Goal: Check status: Check status

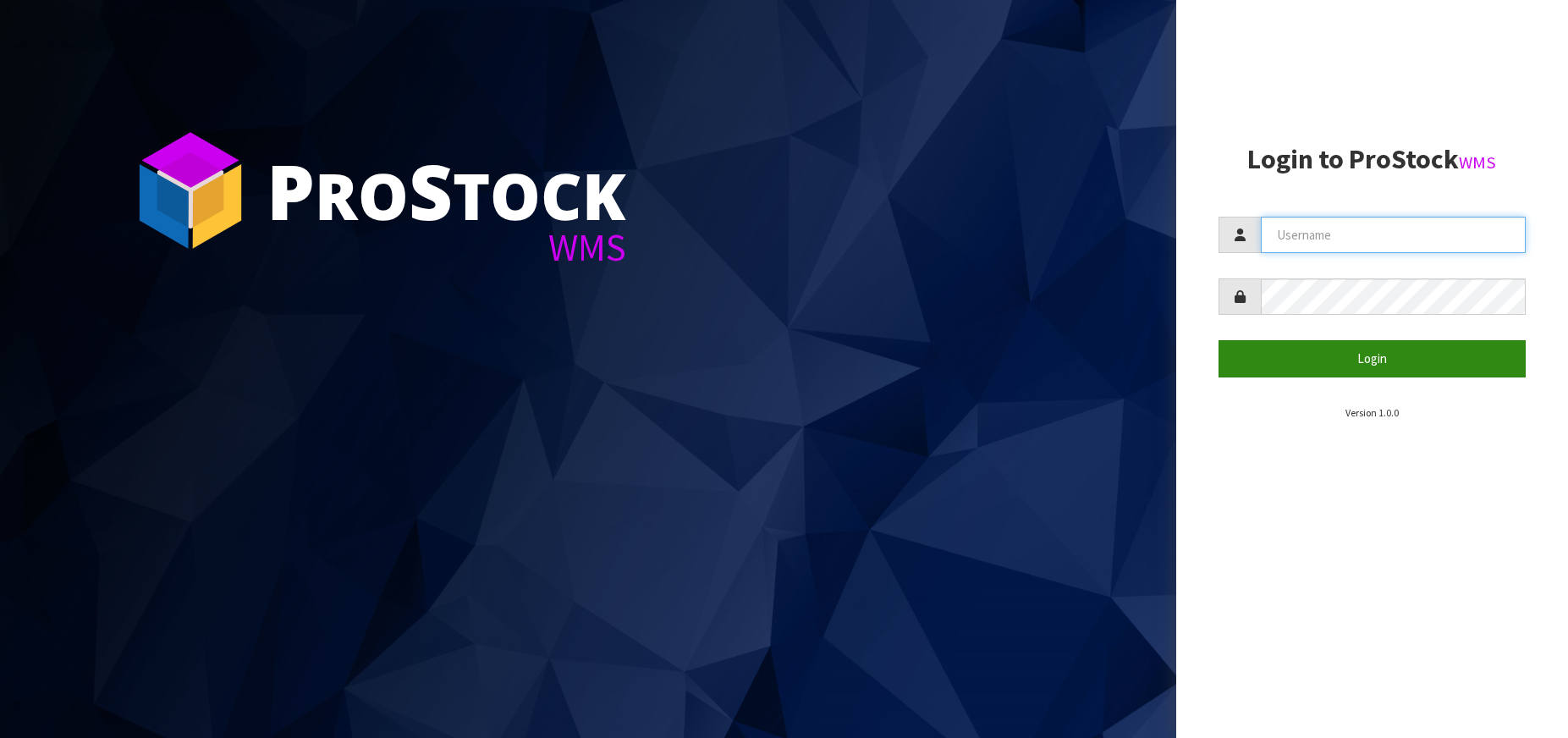
type input "[PERSON_NAME][EMAIL_ADDRESS][DOMAIN_NAME]"
click at [1330, 356] on button "Login" at bounding box center [1371, 359] width 307 height 36
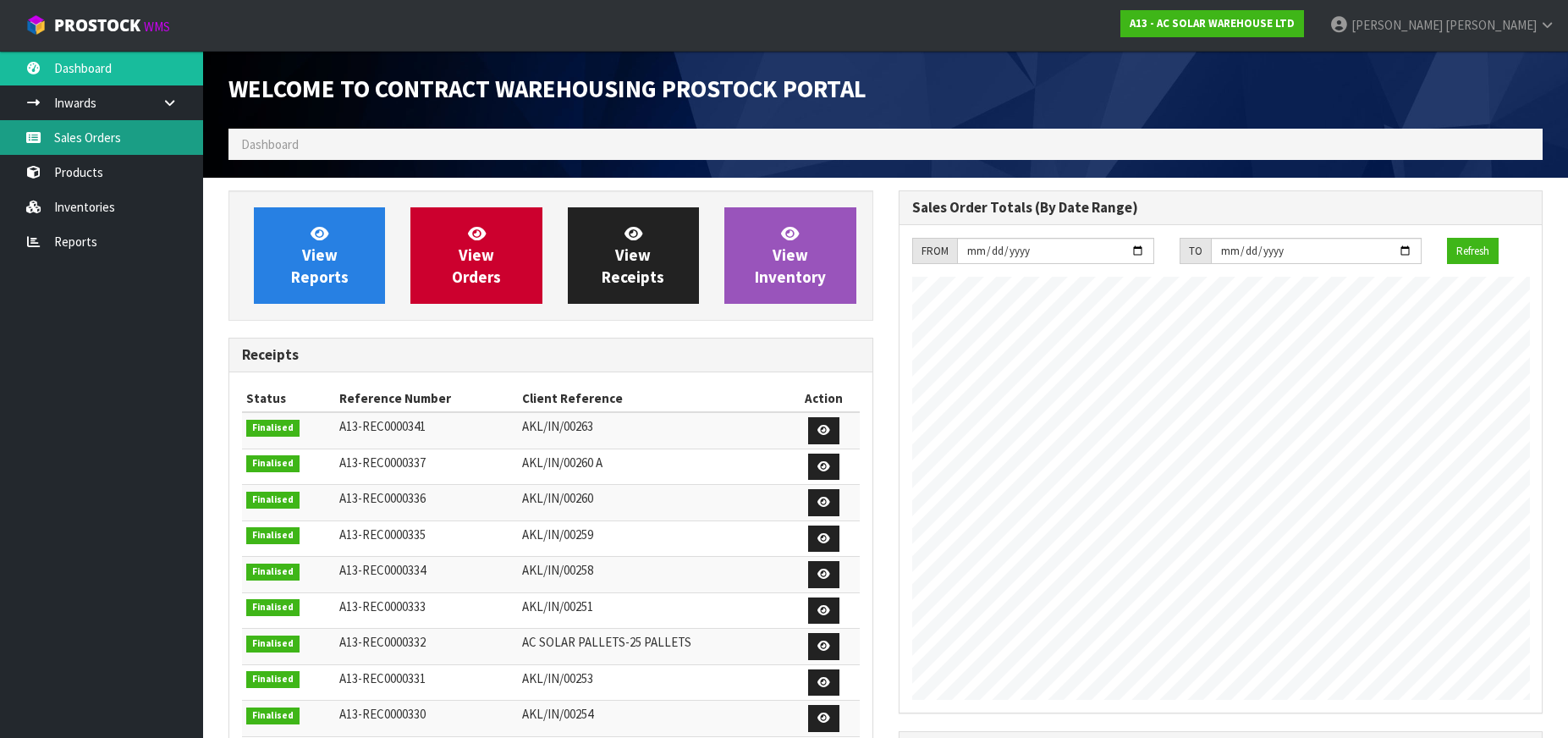
scroll to position [901, 669]
click at [124, 133] on link "Sales Orders" at bounding box center [102, 137] width 203 height 34
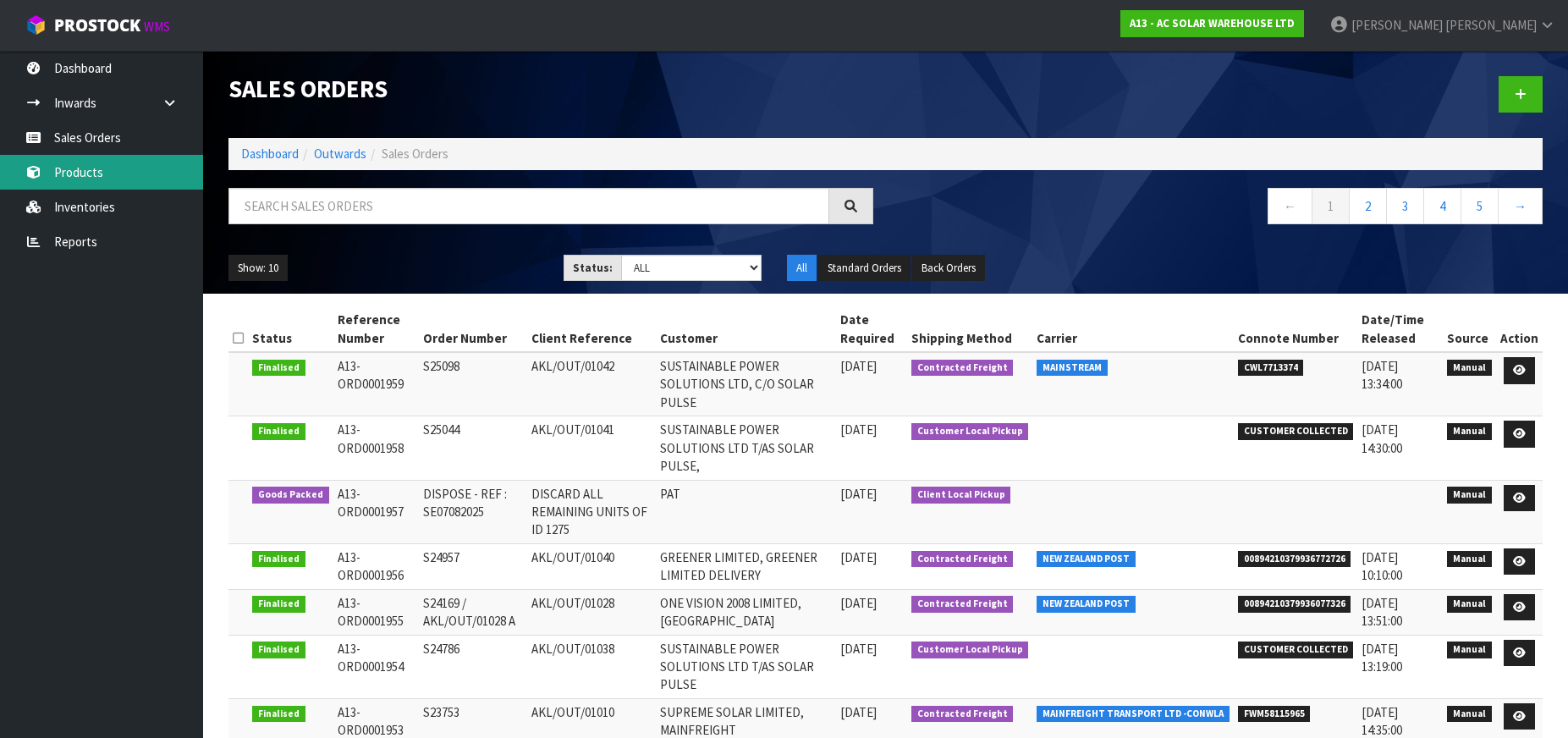
click at [140, 166] on link "Products" at bounding box center [102, 172] width 203 height 34
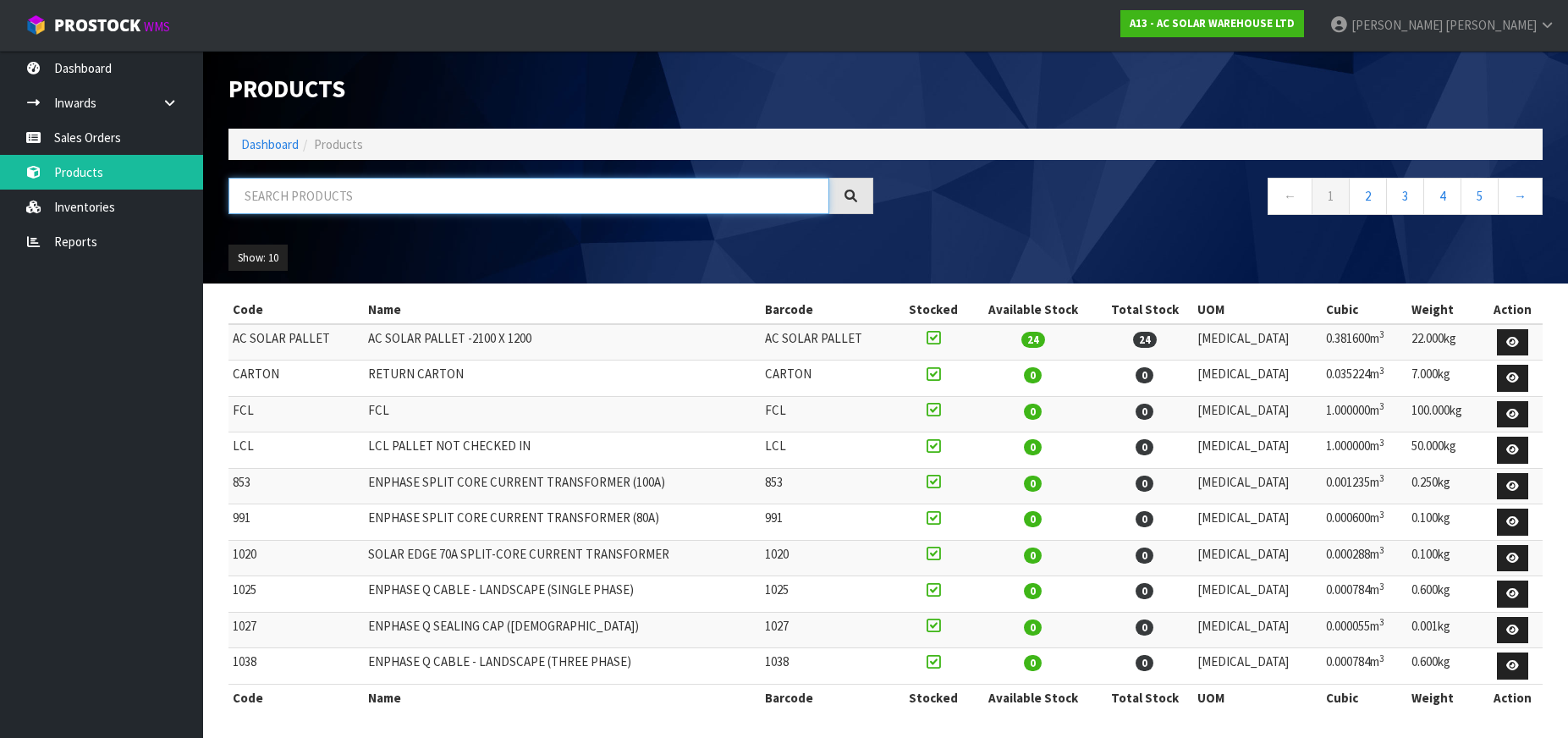
click at [318, 191] on input "text" at bounding box center [529, 196] width 601 height 36
type input "3682"
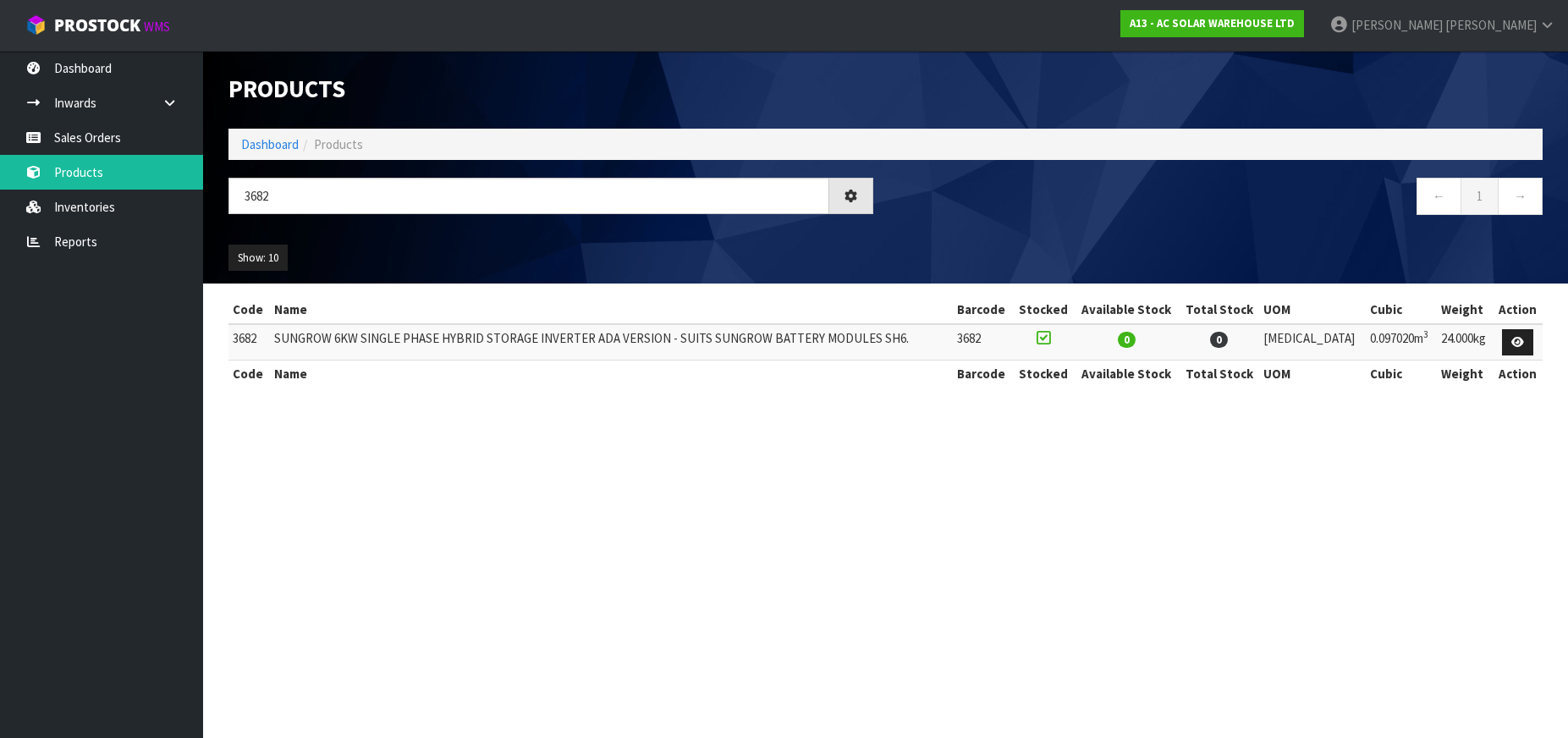
click at [1095, 571] on section "Products Import Products Drop file here to import csv template Dashboard Produc…" at bounding box center [784, 369] width 1568 height 738
drag, startPoint x: 112, startPoint y: 148, endPoint x: 138, endPoint y: 149, distance: 26.0
click at [111, 148] on link "Sales Orders" at bounding box center [102, 137] width 203 height 34
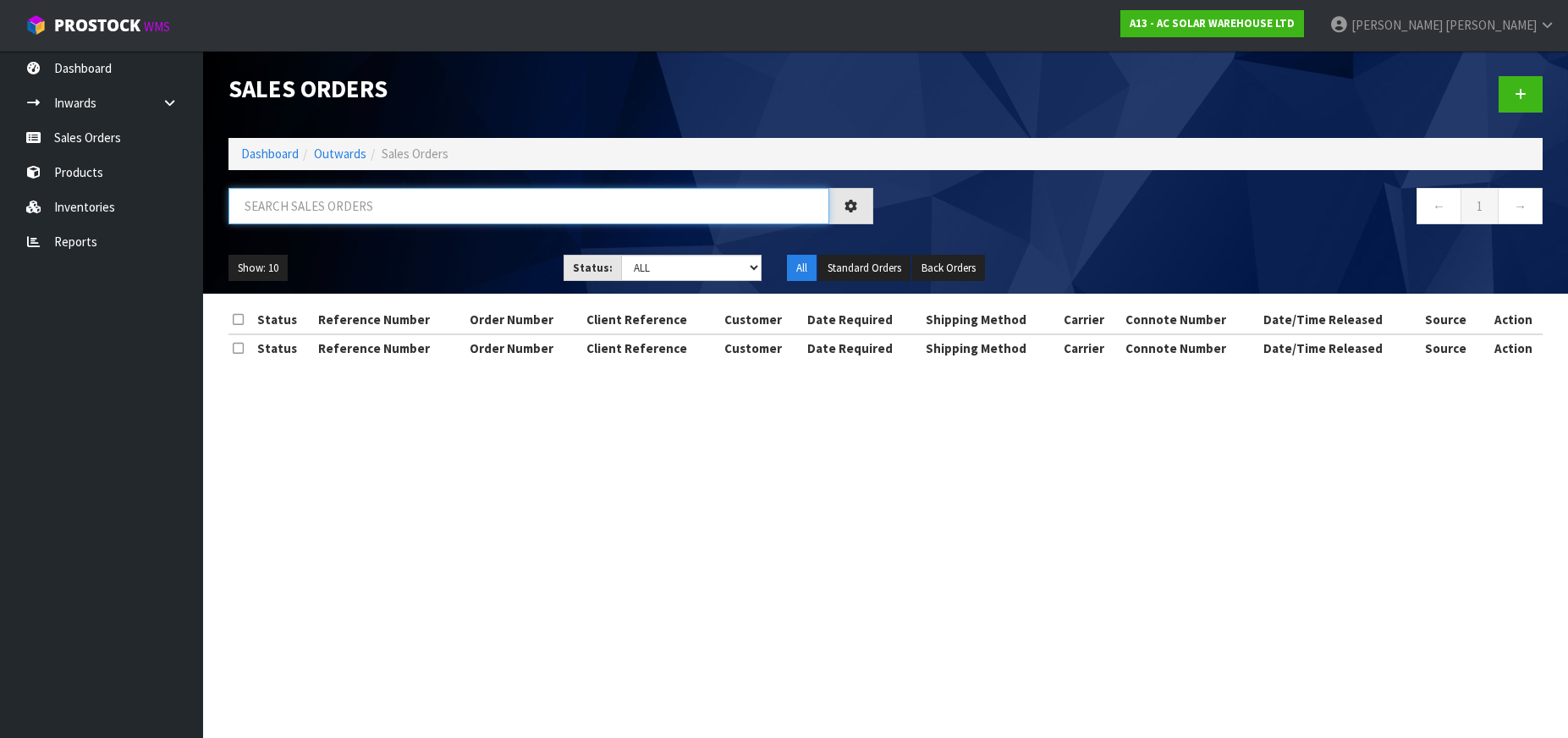
click at [348, 198] on input "text" at bounding box center [529, 206] width 601 height 36
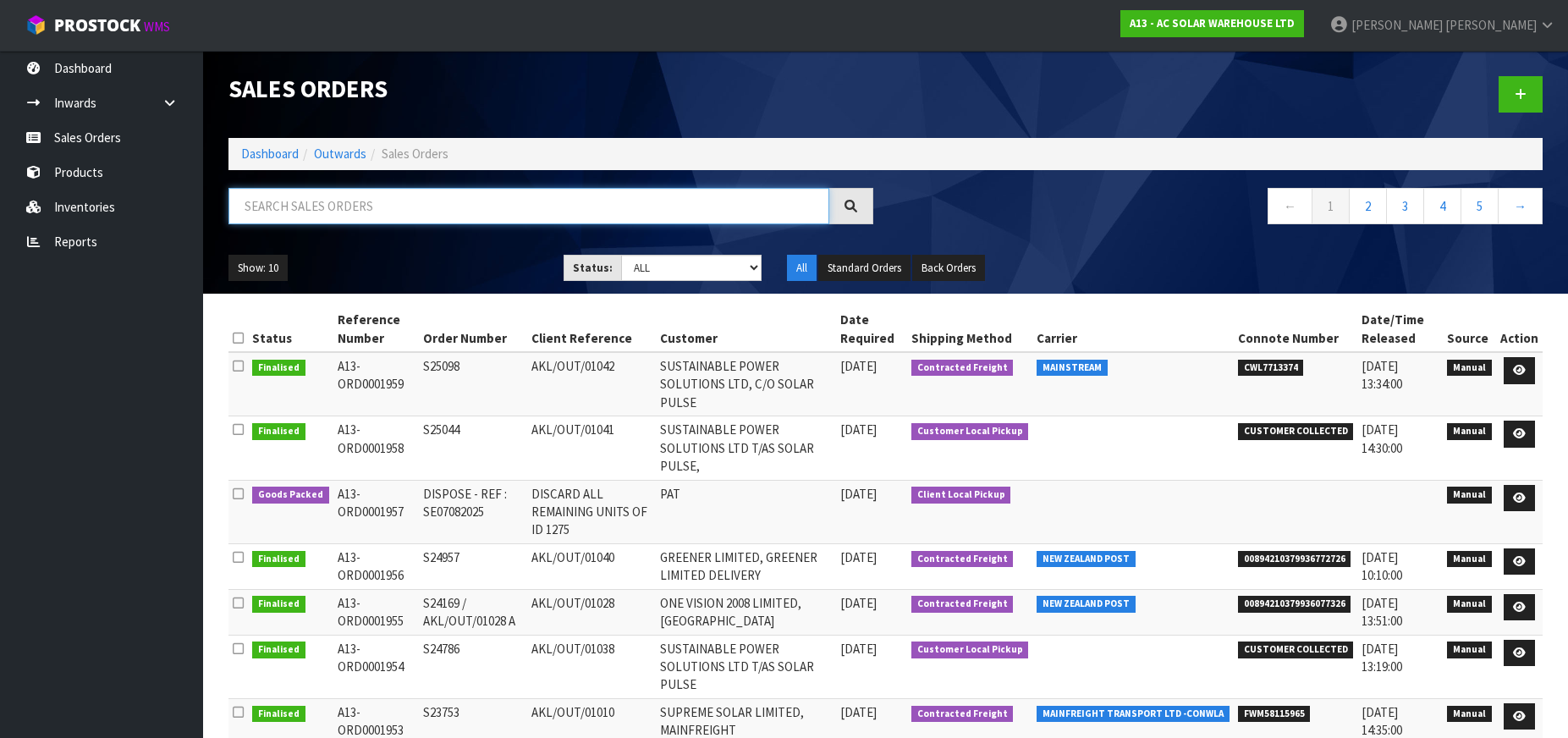
paste input "S25044"
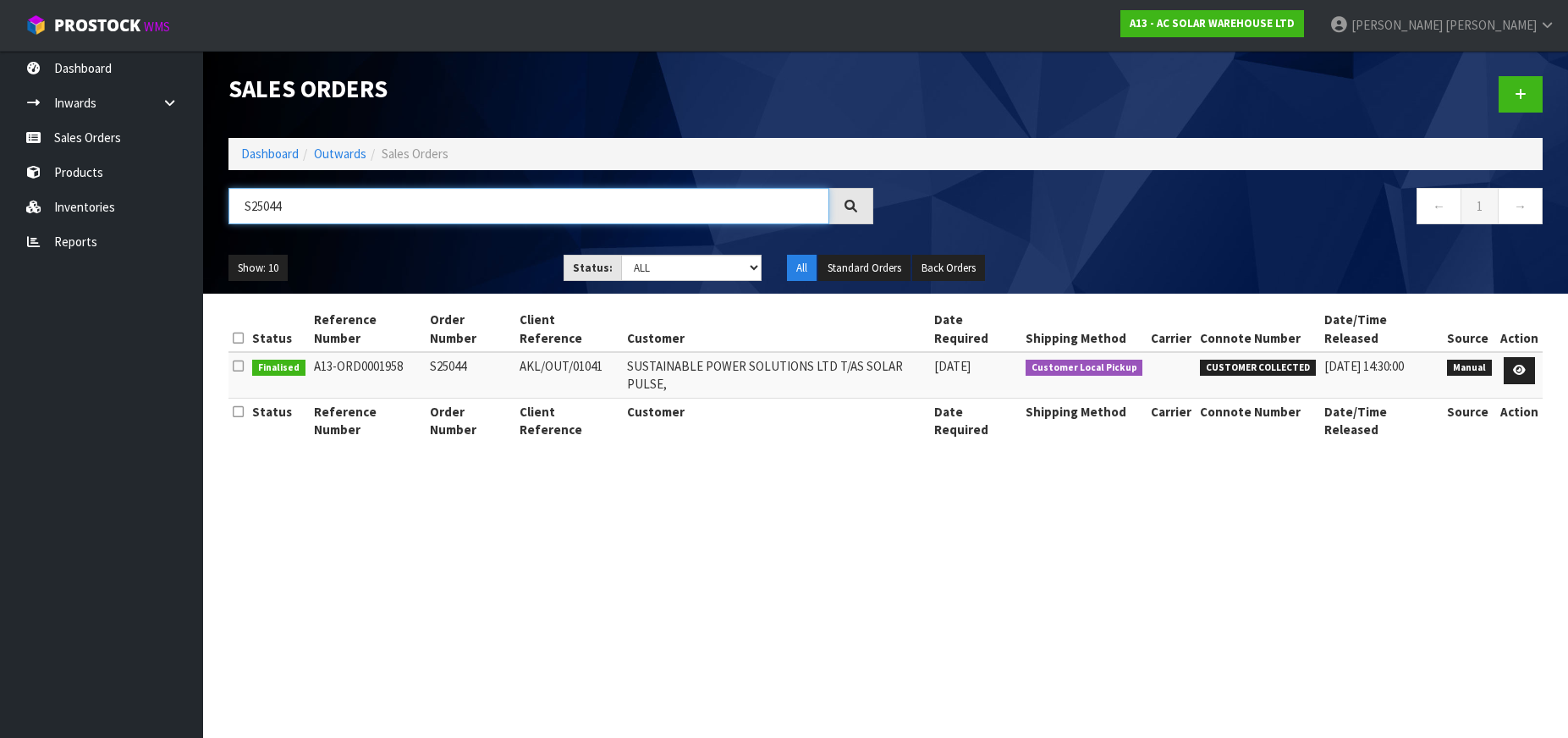
type input "S25044"
